Goal: Check status: Check status

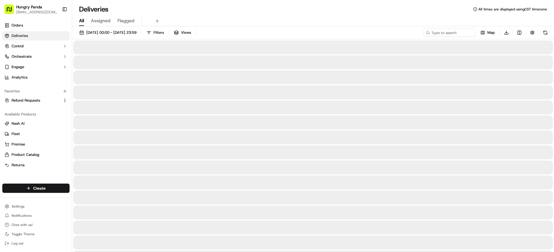
click at [447, 37] on div "[DATE] 00:00 - [DATE] 23:59 Filters Views Map Download" at bounding box center [313, 34] width 482 height 11
click at [446, 31] on input at bounding box center [440, 33] width 69 height 8
paste input "0671371868752750611105"
click at [445, 34] on input "0671371868752750611105" at bounding box center [440, 33] width 69 height 8
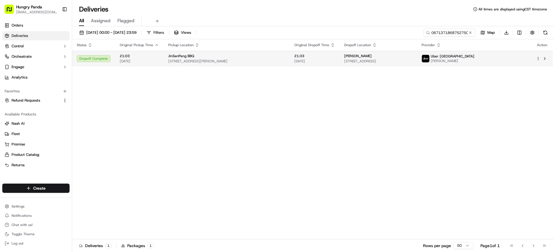
click at [412, 61] on span "[STREET_ADDRESS]" at bounding box center [378, 61] width 68 height 5
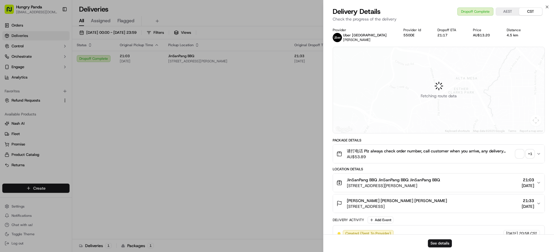
click at [531, 154] on div "+ 1" at bounding box center [530, 154] width 8 height 8
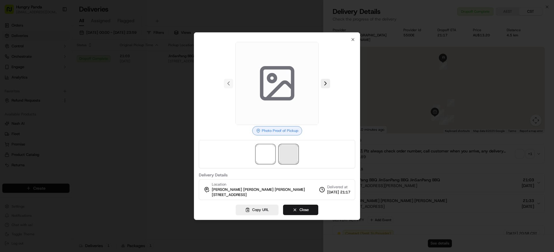
click at [285, 151] on span at bounding box center [288, 154] width 18 height 18
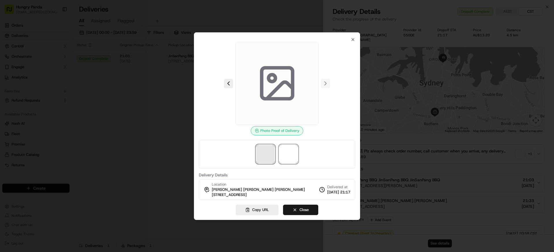
click at [261, 155] on span at bounding box center [265, 154] width 18 height 18
click at [282, 146] on span at bounding box center [288, 154] width 18 height 18
click at [264, 158] on span at bounding box center [265, 154] width 18 height 18
click at [285, 156] on span at bounding box center [288, 154] width 18 height 18
click at [298, 100] on span at bounding box center [276, 83] width 83 height 83
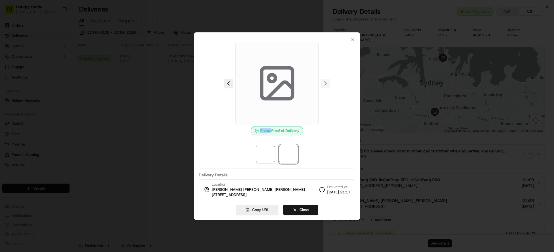
click at [298, 100] on span at bounding box center [276, 83] width 83 height 83
click at [282, 156] on span at bounding box center [288, 154] width 18 height 18
click at [272, 157] on span at bounding box center [265, 154] width 18 height 18
click at [290, 155] on span at bounding box center [288, 154] width 18 height 18
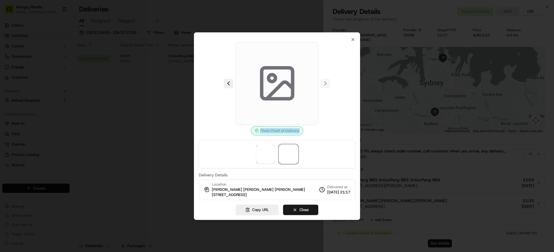
click at [319, 129] on div "Photo Proof of Delivery" at bounding box center [277, 88] width 156 height 93
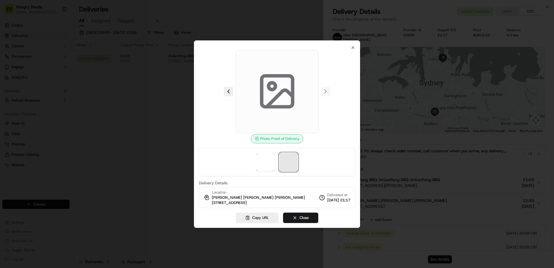
click at [287, 164] on span at bounding box center [288, 162] width 18 height 18
click at [92, 146] on div at bounding box center [277, 134] width 554 height 268
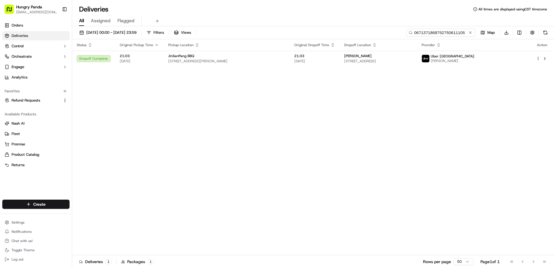
click at [451, 30] on input "0671371868752750611105" at bounding box center [440, 33] width 69 height 8
click at [454, 33] on input "0671371868752750611105" at bounding box center [440, 33] width 69 height 8
paste input "0671371868752750611105"
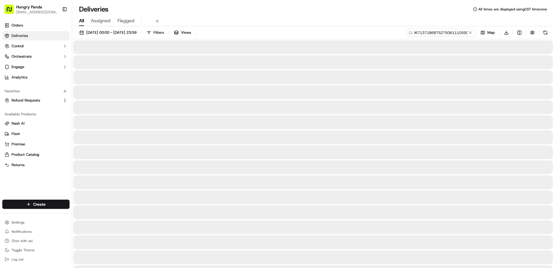
type input "067137186067137186875275061110550611105"
click at [463, 31] on input "067137186067137186875275061110550611105" at bounding box center [440, 33] width 69 height 8
click at [469, 33] on button at bounding box center [470, 33] width 6 height 6
click at [454, 32] on input at bounding box center [440, 33] width 69 height 8
paste input "0671371868752750611105"
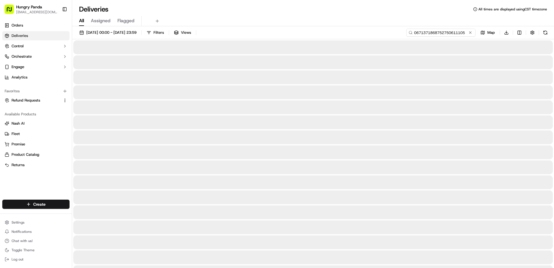
type input "0671371868752750611105"
click at [450, 32] on input "0671371868752750611105" at bounding box center [440, 33] width 69 height 8
click at [469, 32] on button at bounding box center [470, 33] width 6 height 6
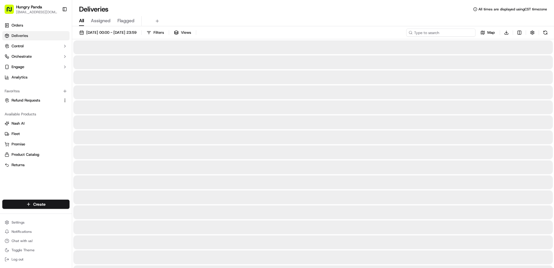
click at [447, 35] on input at bounding box center [440, 33] width 69 height 8
paste input "0671371868752750611105"
type input "0671371868752750611105"
